Goal: Check status: Check status

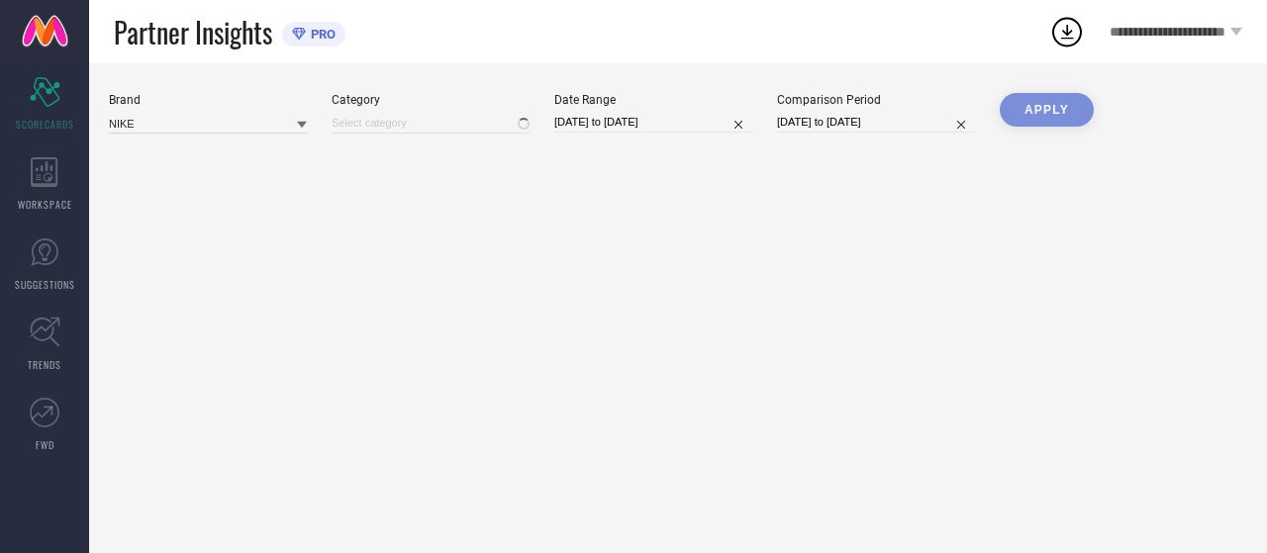
type input "All"
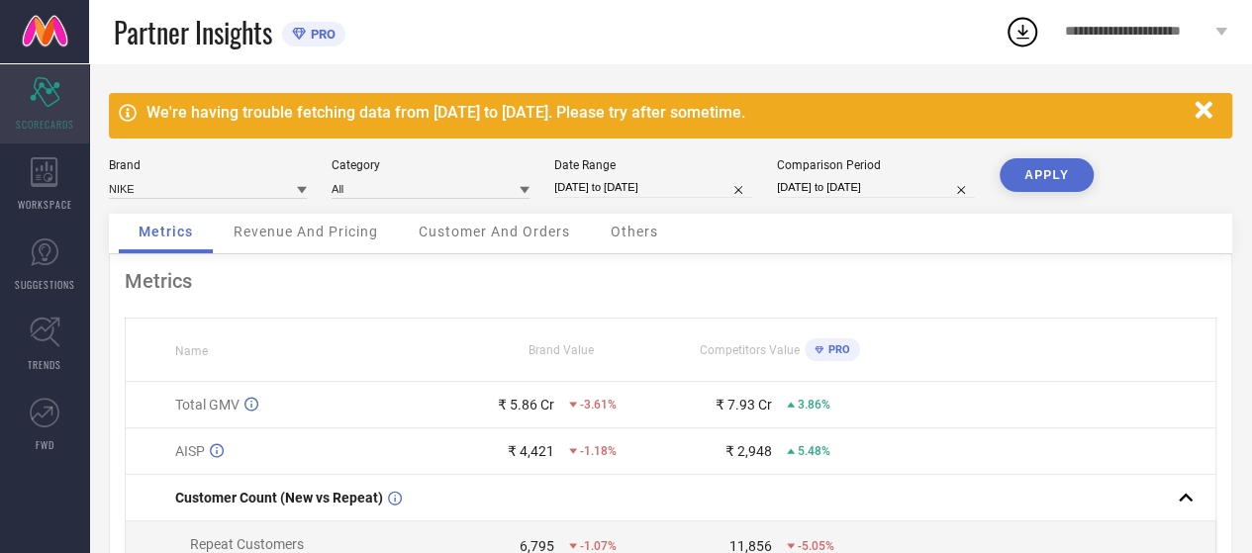
click at [48, 104] on icon "Scorecard" at bounding box center [45, 92] width 31 height 30
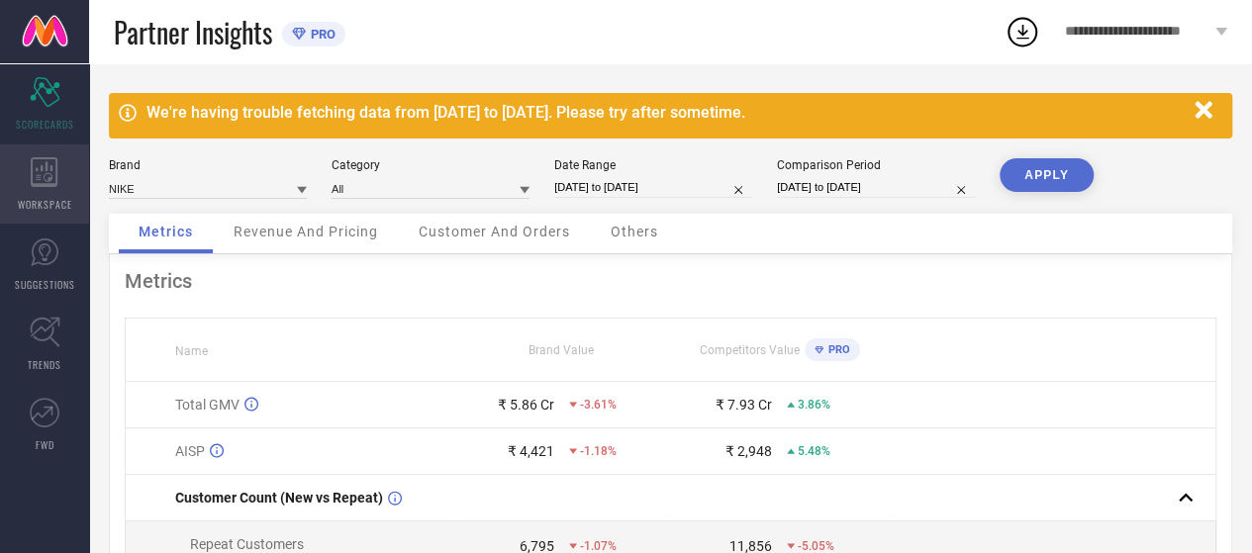
click at [42, 179] on icon at bounding box center [45, 172] width 28 height 30
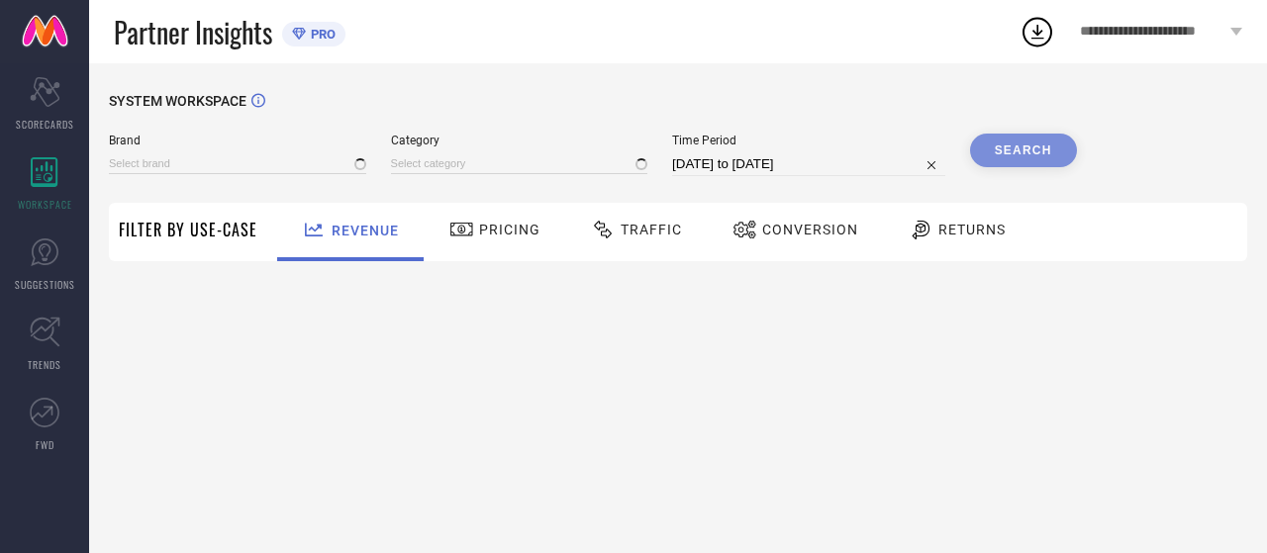
type input "NIKE"
type input "All"
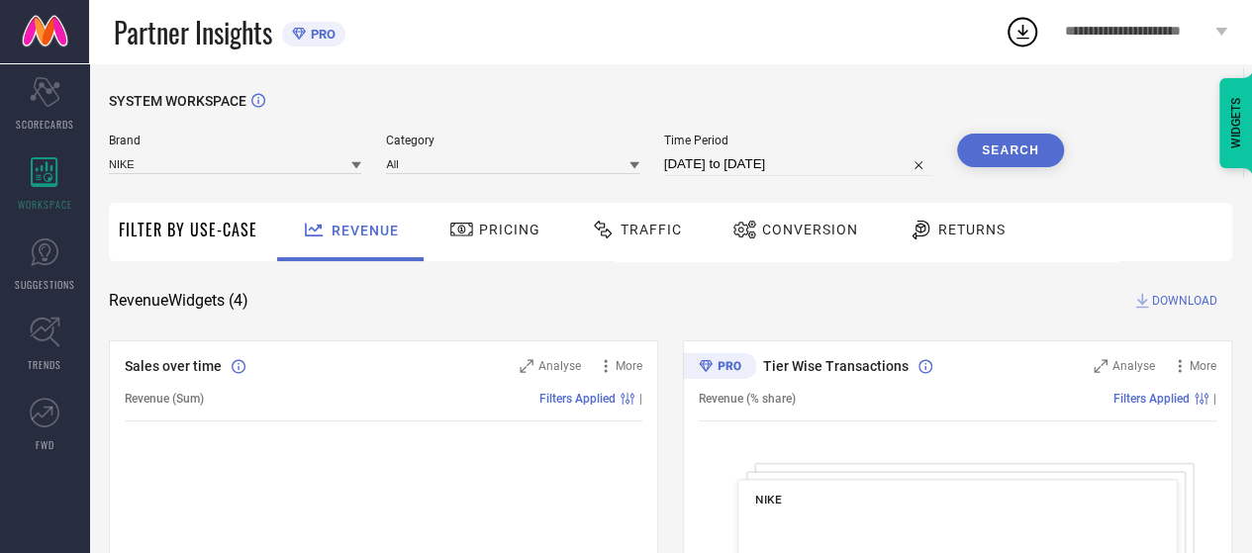
click at [636, 231] on span "Traffic" at bounding box center [651, 230] width 61 height 16
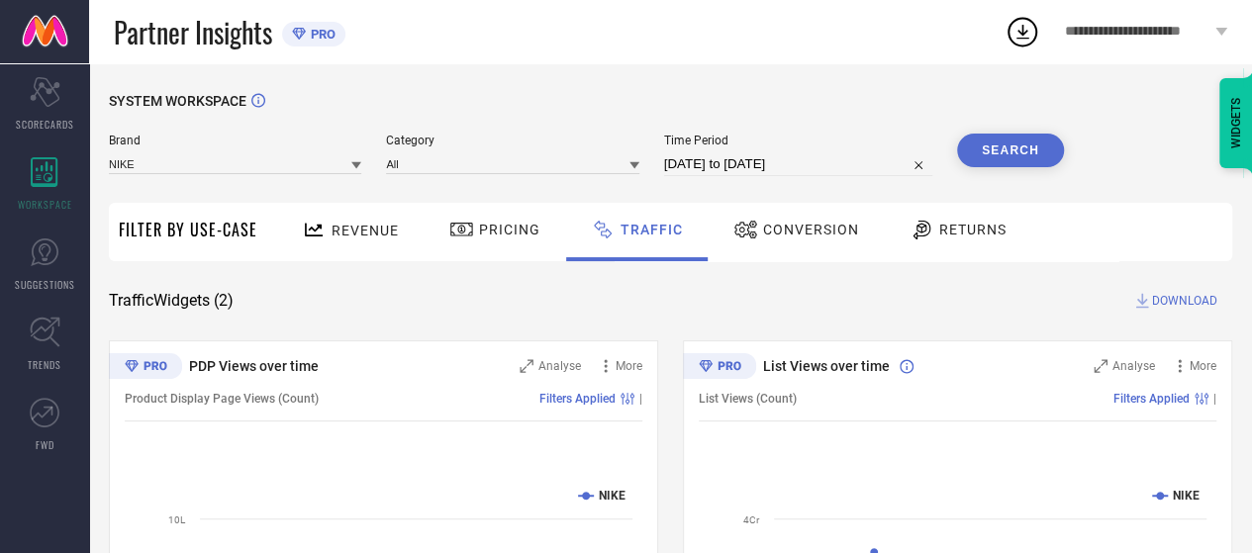
select select "7"
select select "2025"
select select "8"
select select "2025"
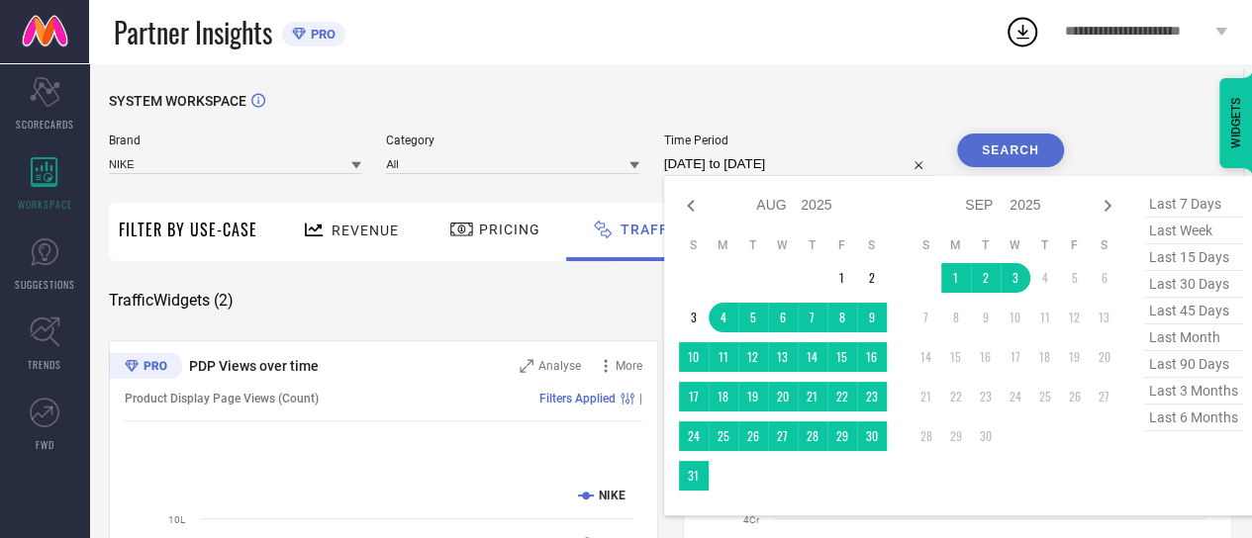
click at [756, 163] on input "[DATE] to [DATE]" at bounding box center [798, 164] width 268 height 24
click at [688, 206] on icon at bounding box center [691, 206] width 24 height 24
select select "6"
select select "2025"
select select "7"
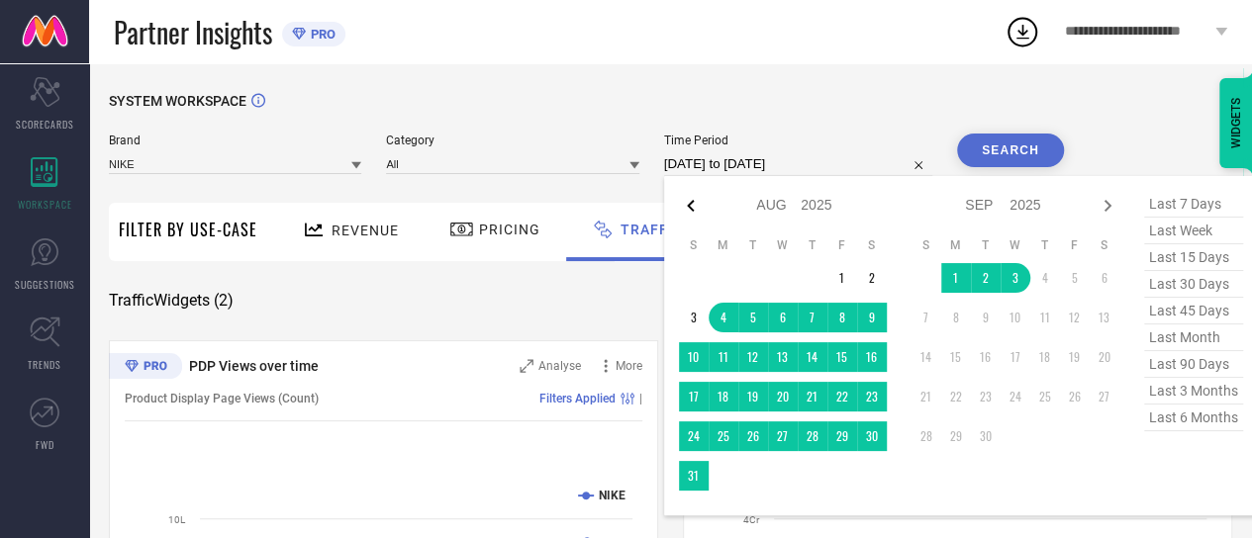
select select "2025"
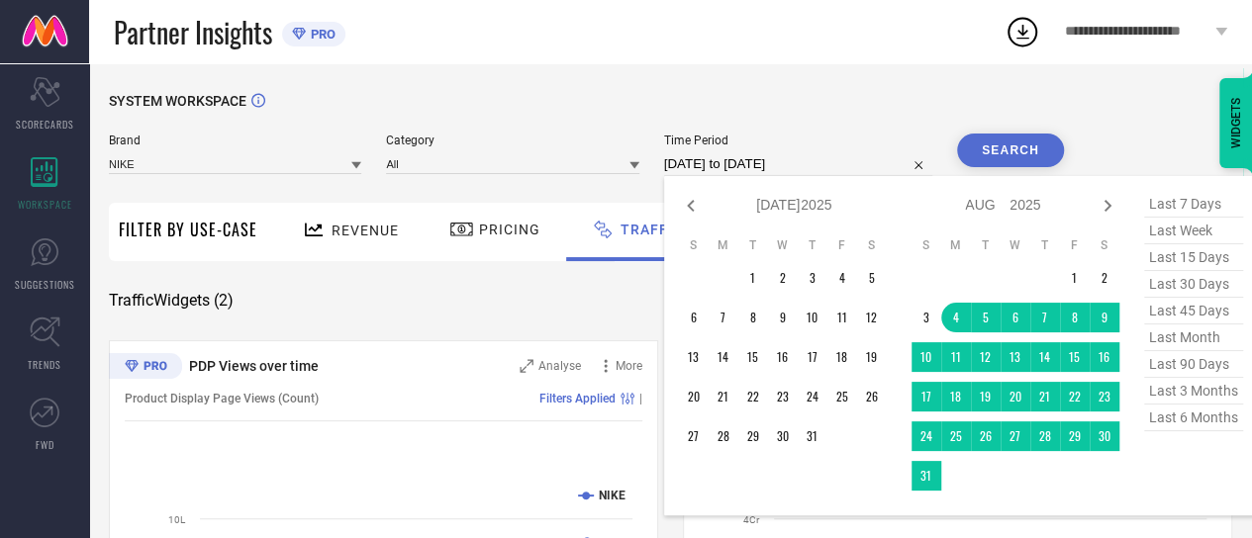
click at [688, 206] on icon at bounding box center [691, 206] width 24 height 24
select select "5"
select select "2025"
select select "6"
select select "2025"
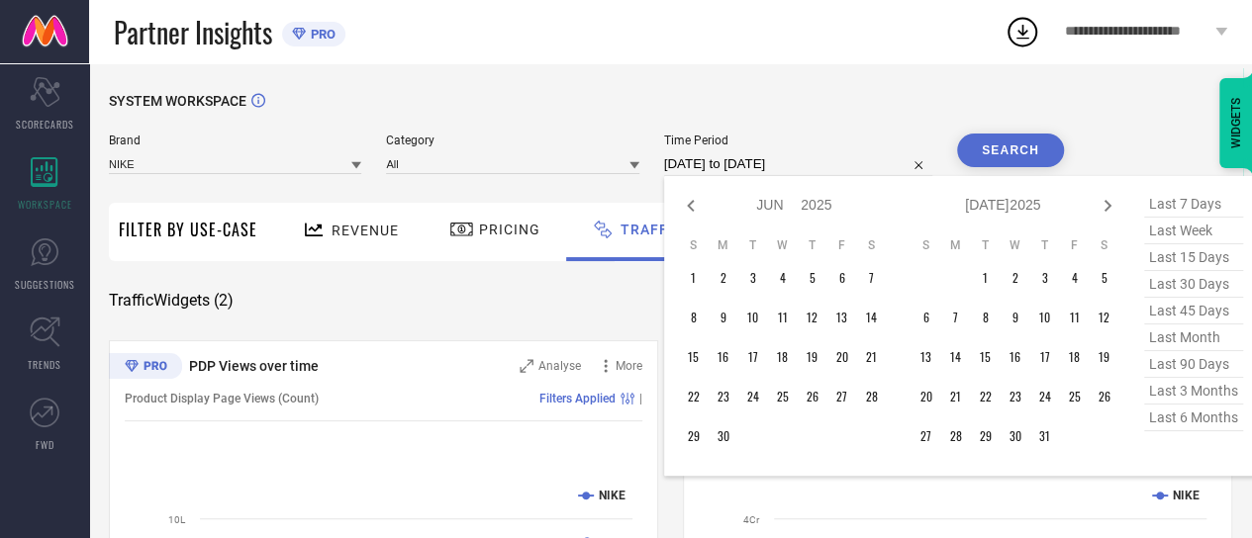
click at [688, 206] on icon at bounding box center [691, 206] width 24 height 24
select select "4"
select select "2025"
select select "5"
select select "2025"
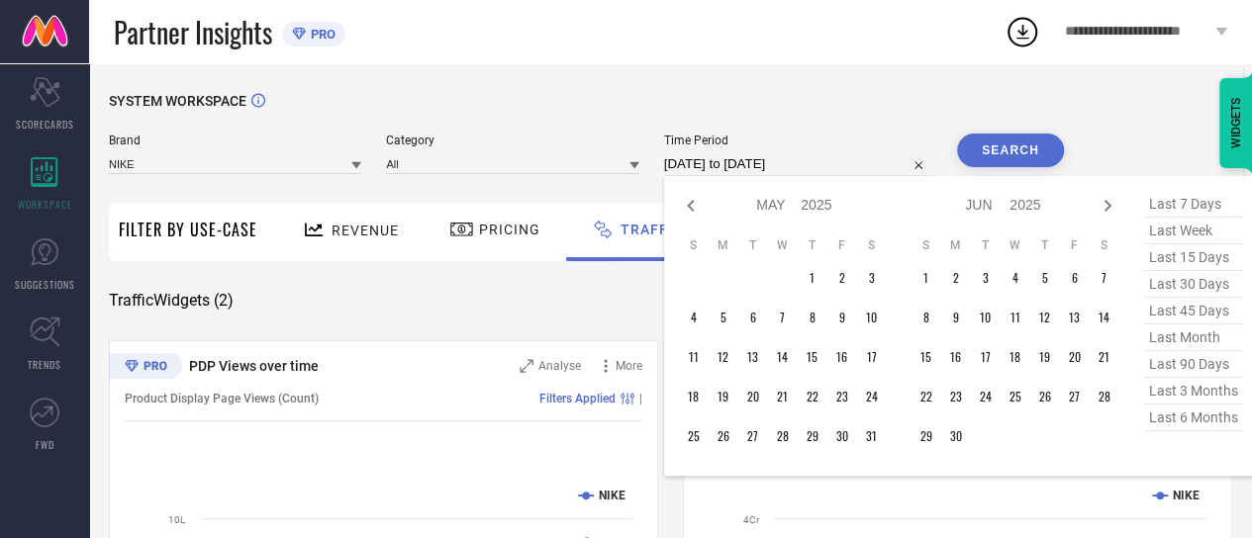
click at [688, 206] on icon at bounding box center [691, 206] width 24 height 24
select select "3"
select select "2025"
select select "4"
select select "2025"
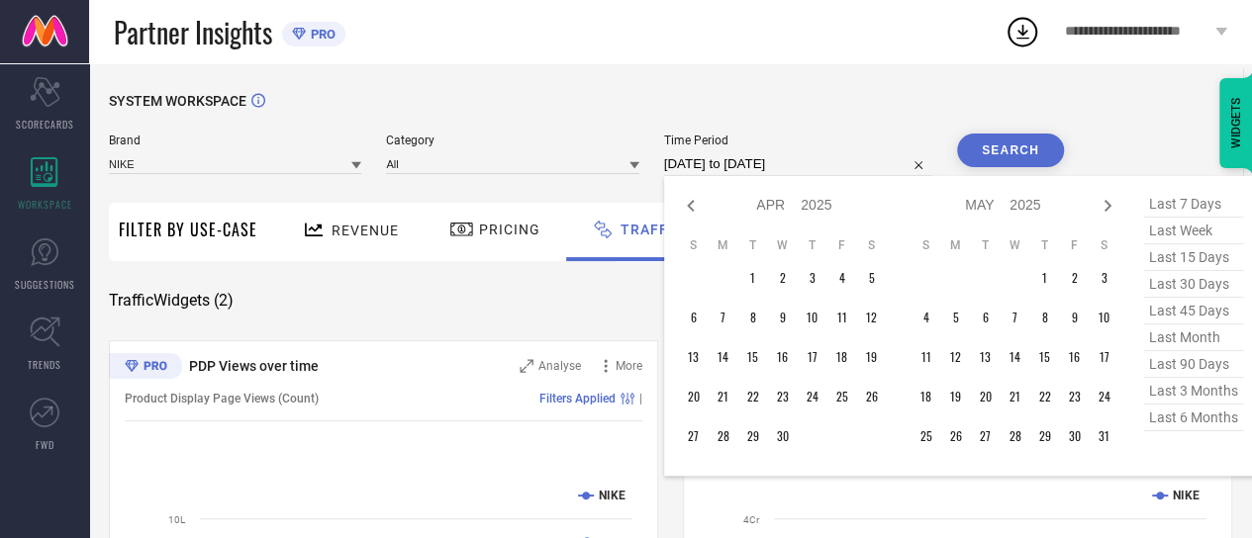
click at [688, 206] on icon at bounding box center [691, 206] width 24 height 24
select select "2"
select select "2025"
select select "3"
select select "2025"
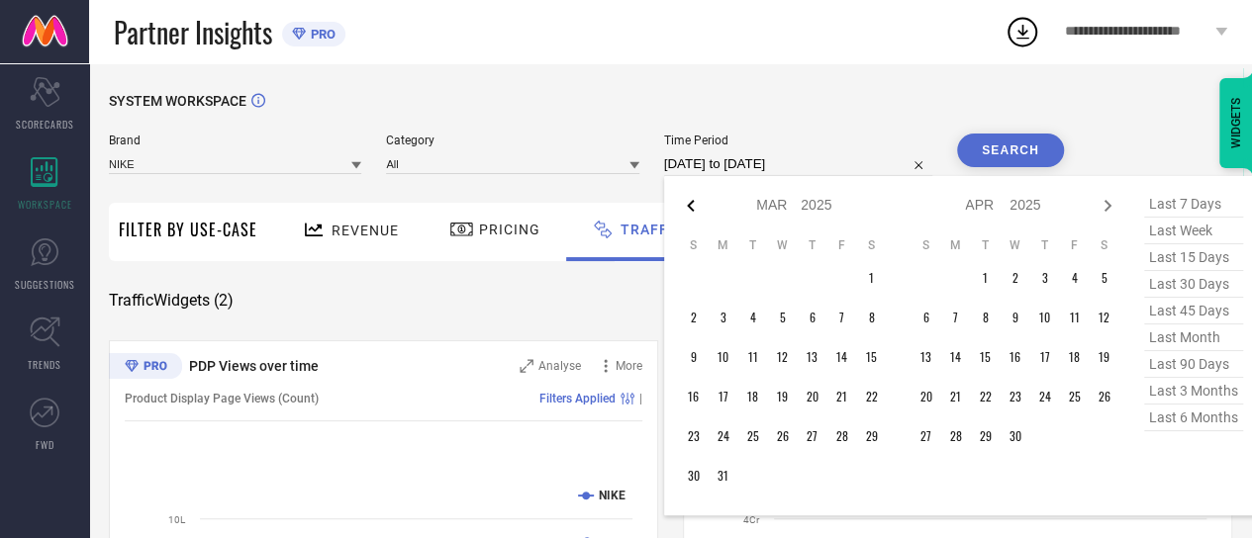
click at [688, 206] on icon at bounding box center [691, 206] width 24 height 24
select select "1"
select select "2025"
select select "2"
select select "2025"
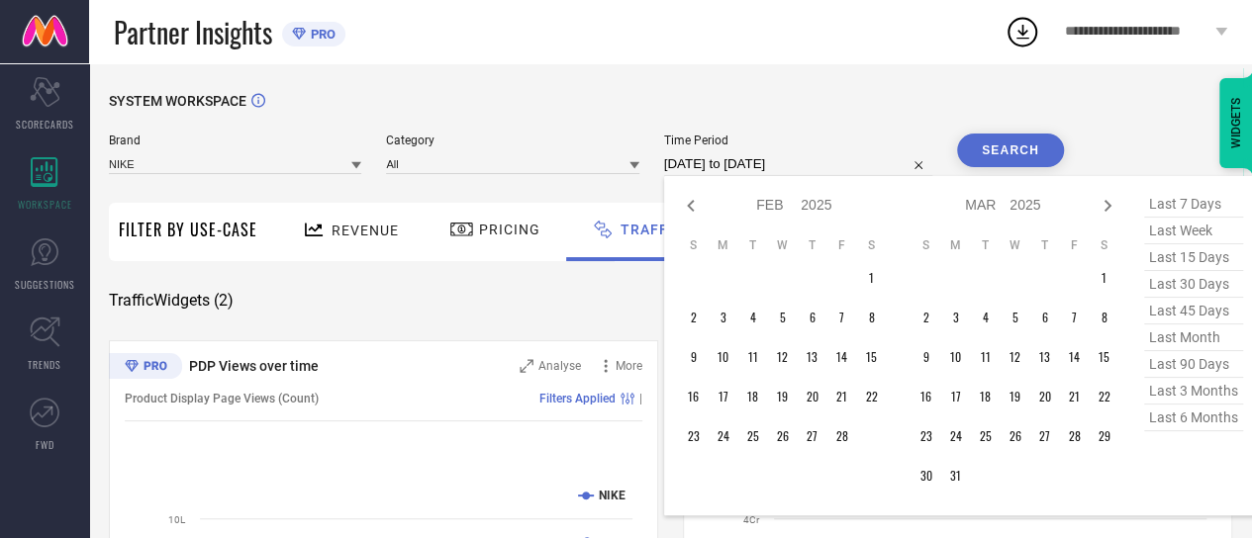
click at [688, 206] on icon at bounding box center [691, 206] width 24 height 24
select select "2025"
select select "1"
select select "2025"
click at [688, 206] on icon at bounding box center [691, 206] width 24 height 24
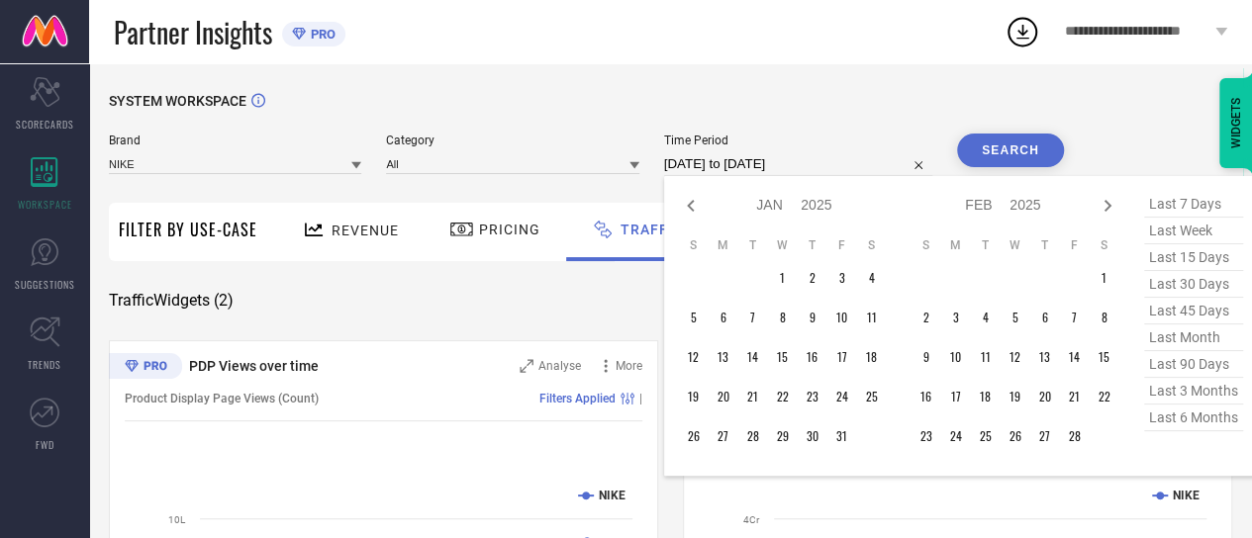
select select "11"
select select "2024"
select select "2025"
click at [688, 206] on icon at bounding box center [691, 206] width 24 height 24
select select "10"
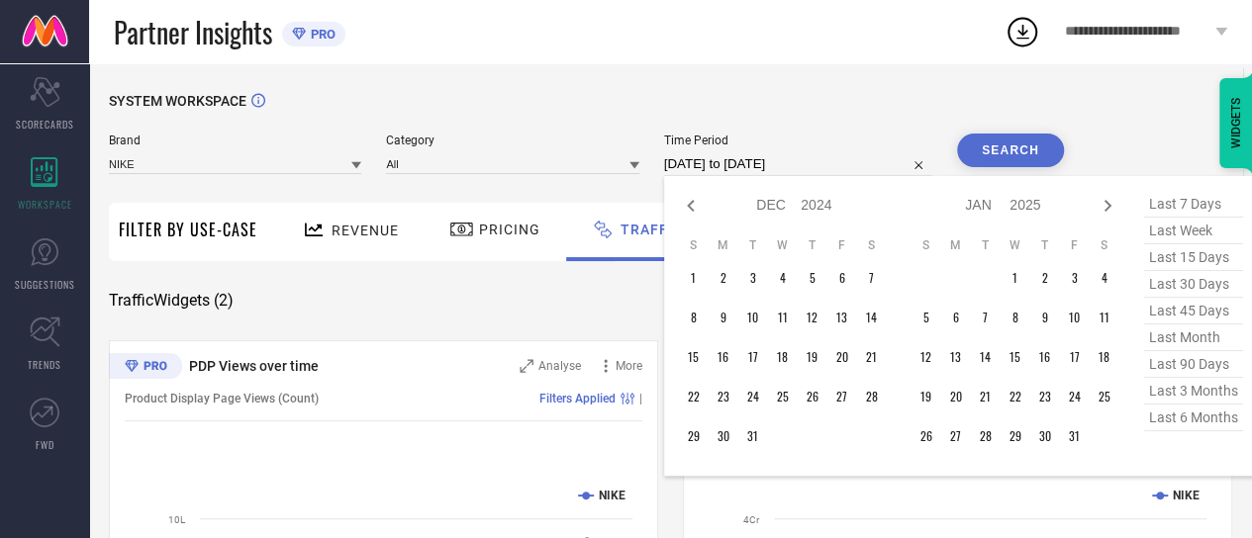
select select "2024"
select select "11"
select select "2024"
click at [688, 206] on icon at bounding box center [691, 206] width 24 height 24
select select "9"
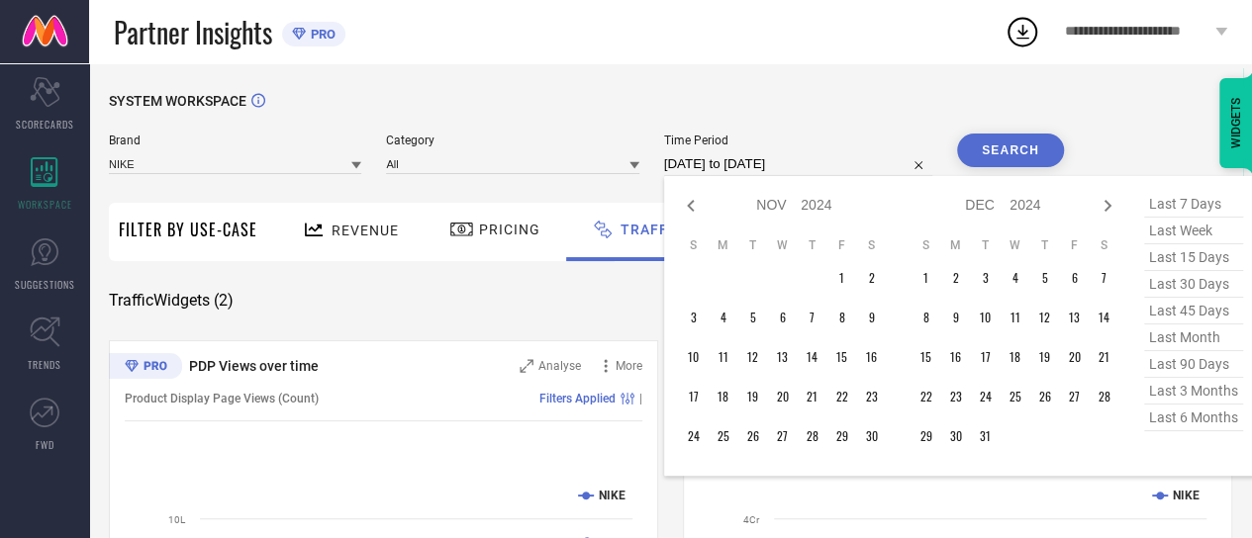
select select "2024"
select select "10"
select select "2024"
click at [688, 206] on icon at bounding box center [691, 206] width 24 height 24
select select "8"
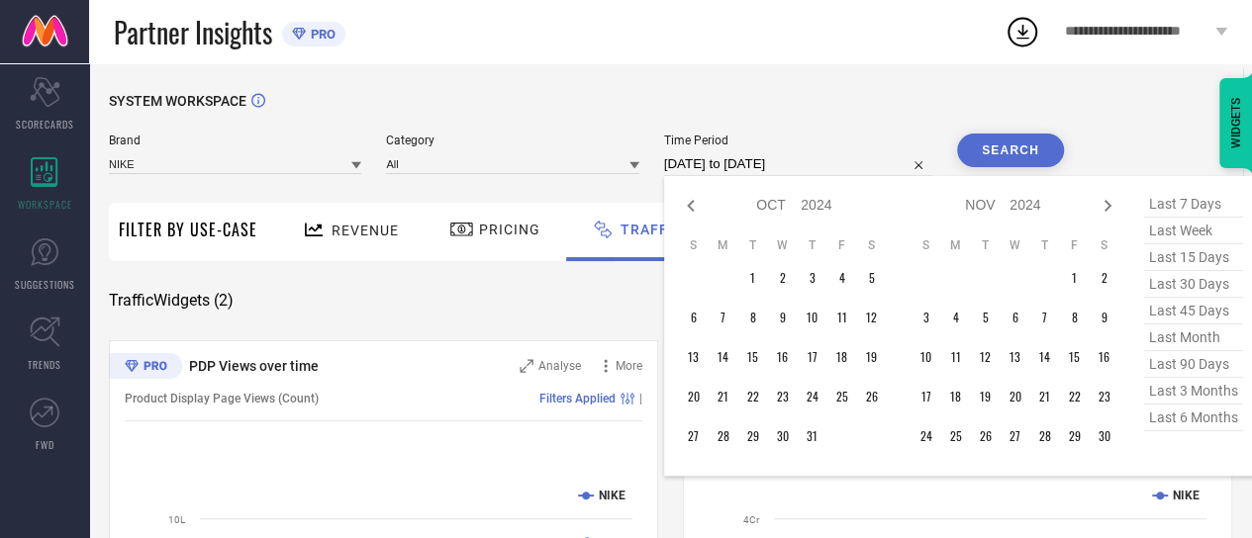
select select "2024"
select select "9"
select select "2024"
click at [700, 211] on icon at bounding box center [691, 206] width 24 height 24
select select "7"
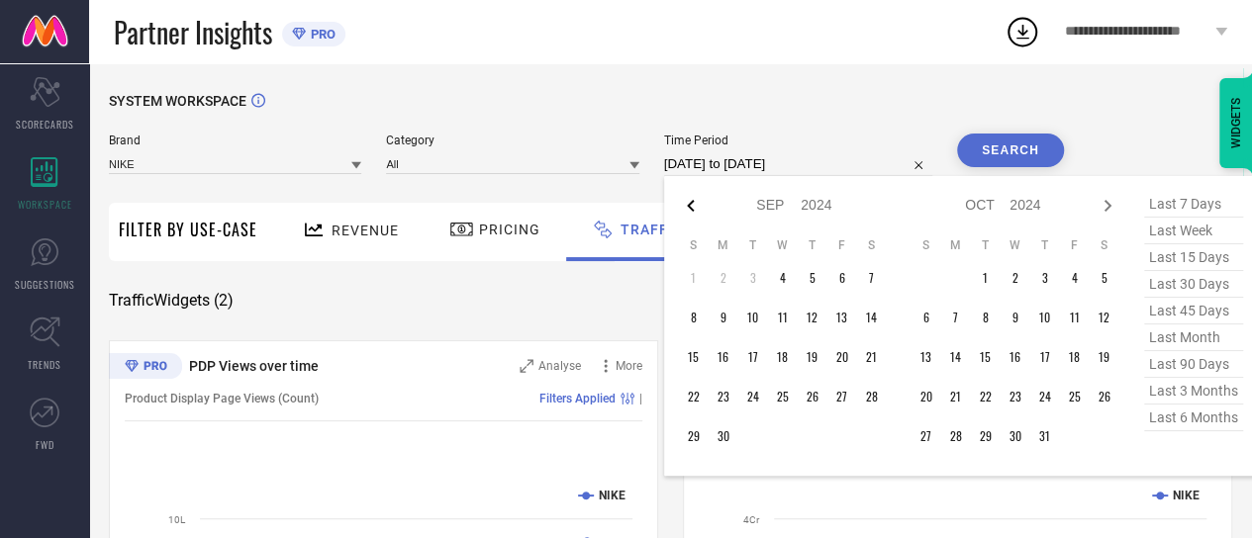
select select "2024"
select select "8"
select select "2024"
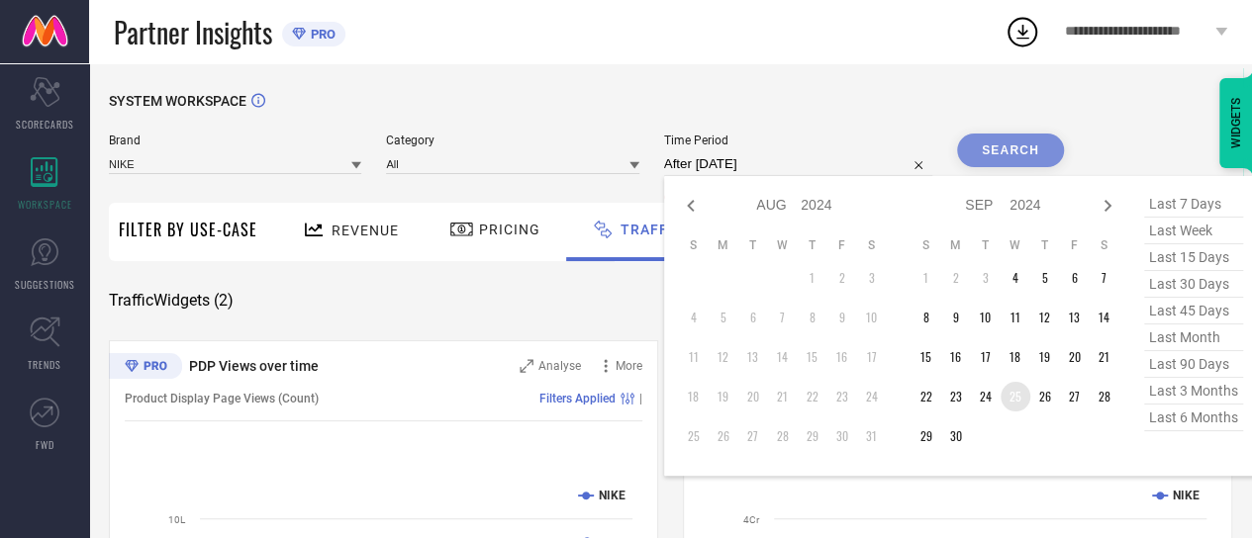
click at [1013, 403] on td "25" at bounding box center [1016, 397] width 30 height 30
type input "[DATE] to [DATE]"
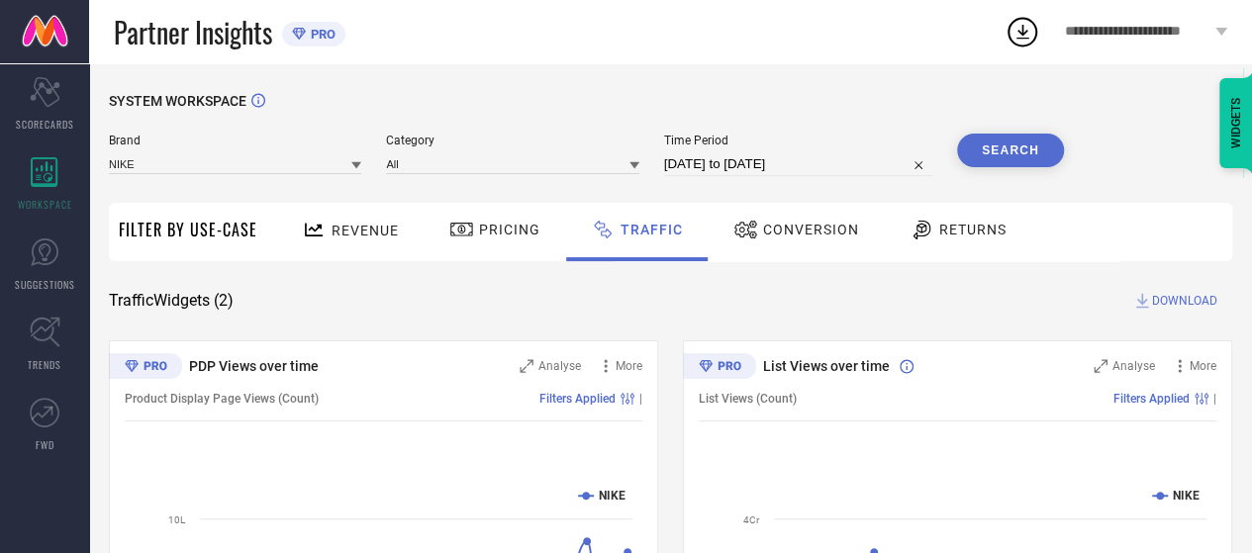
click at [1021, 140] on button "Search" at bounding box center [1010, 151] width 107 height 34
